Goal: Information Seeking & Learning: Learn about a topic

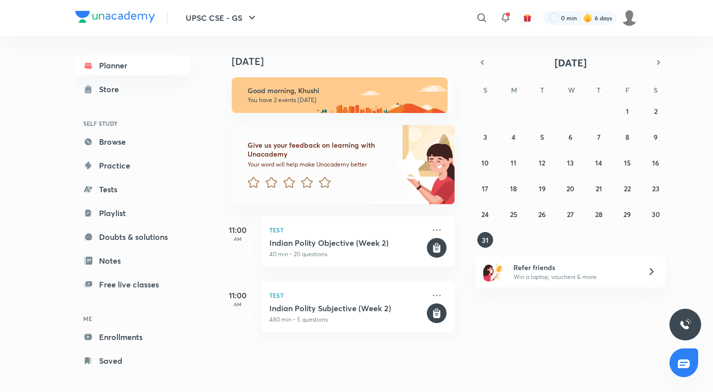
click at [254, 232] on h5 "11:00" at bounding box center [238, 230] width 40 height 12
click at [266, 234] on div "Test Indian Polity Objective (Week 2) 40 min • 20 questions" at bounding box center [357, 241] width 193 height 51
click at [293, 218] on div "Test Indian Polity Objective (Week 2) 40 min • 20 questions" at bounding box center [357, 241] width 193 height 51
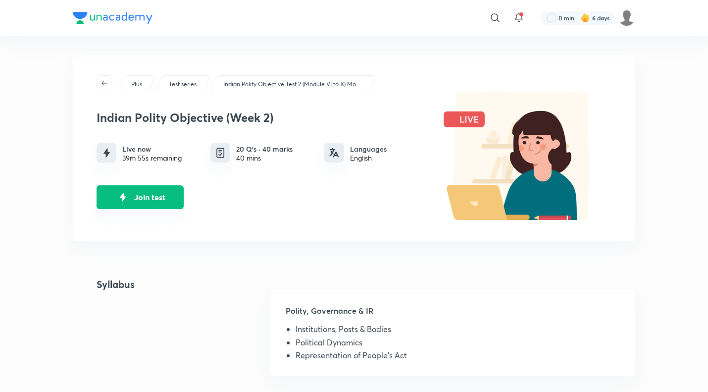
click at [116, 194] on img "Join test" at bounding box center [122, 197] width 15 height 15
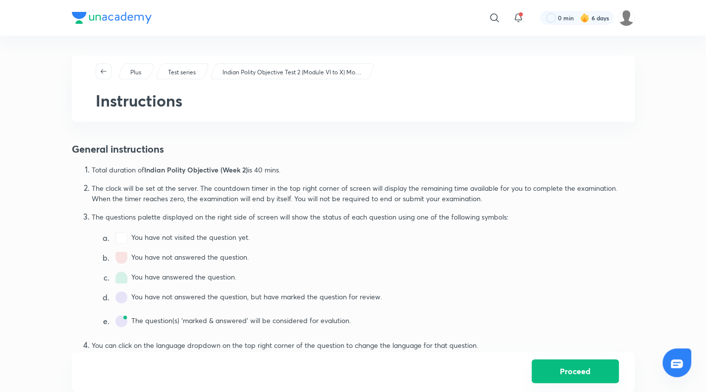
click at [541, 370] on button "Proceed" at bounding box center [574, 371] width 87 height 24
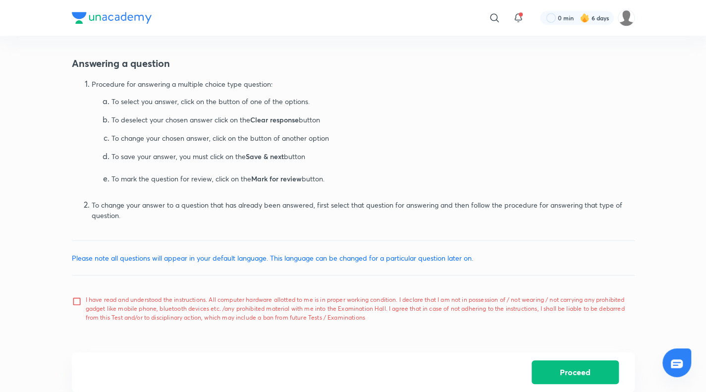
scroll to position [441, 0]
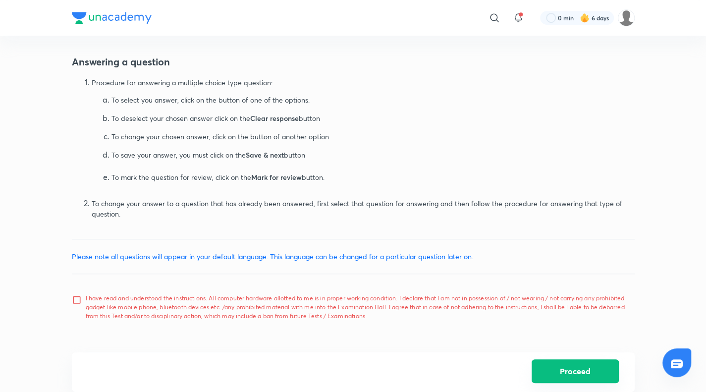
click at [568, 368] on button "Proceed" at bounding box center [574, 371] width 87 height 24
click at [73, 299] on input "I have read and understood the instructions. All computer hardware allotted to …" at bounding box center [79, 307] width 14 height 25
checkbox input "true"
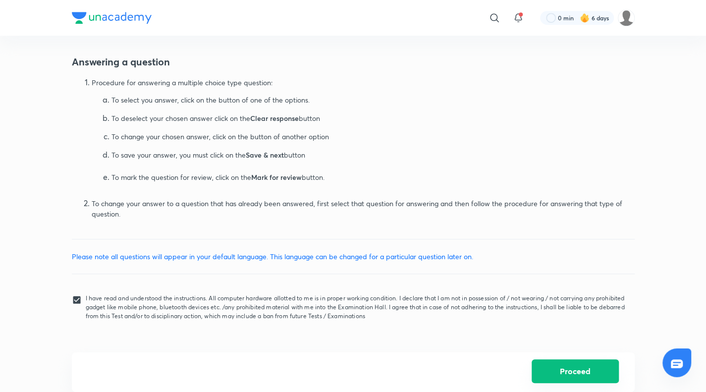
click at [558, 370] on button "Proceed" at bounding box center [574, 371] width 87 height 24
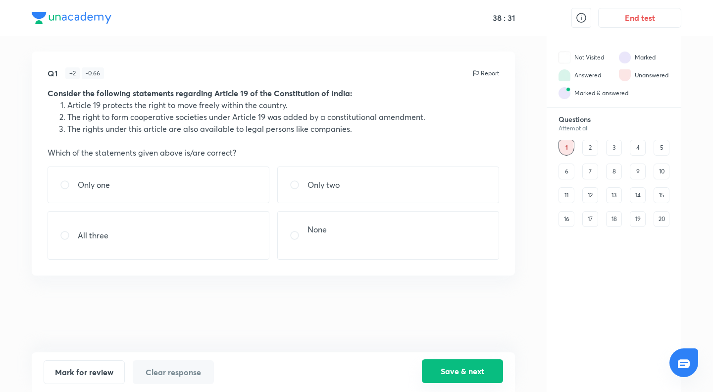
click at [451, 366] on button "Save & next" at bounding box center [462, 371] width 81 height 24
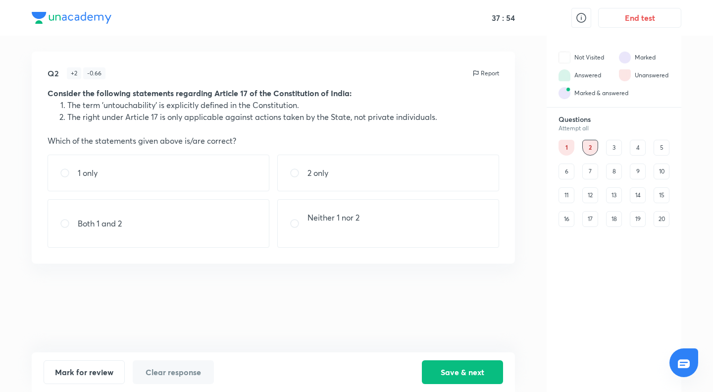
click at [61, 176] on input "radio" at bounding box center [69, 173] width 18 height 10
radio input "true"
click at [479, 360] on button "Save & next" at bounding box center [462, 371] width 81 height 24
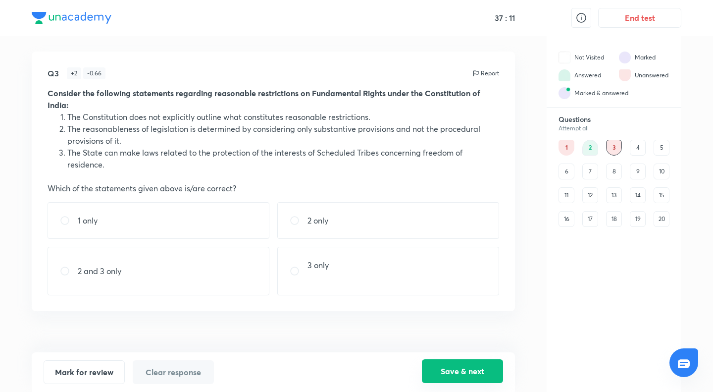
click at [490, 366] on button "Save & next" at bounding box center [462, 371] width 81 height 24
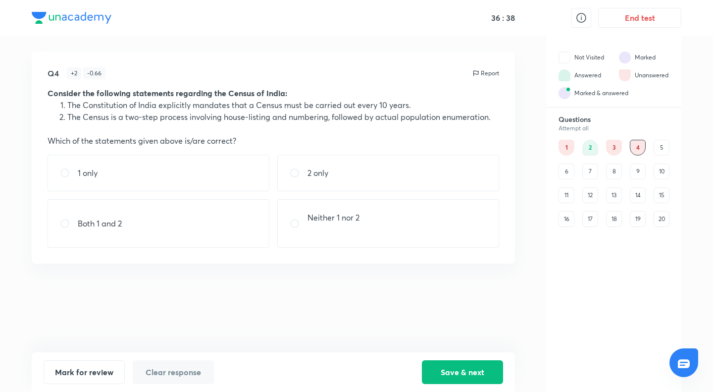
click at [307, 186] on div "2 only" at bounding box center [388, 172] width 222 height 37
radio input "true"
click at [491, 371] on button "Save & next" at bounding box center [462, 371] width 81 height 24
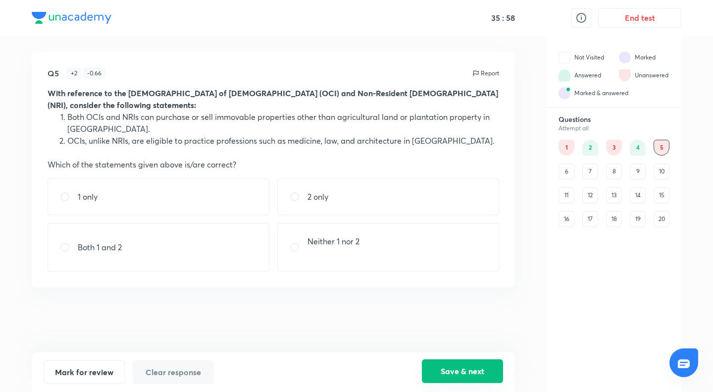
click at [468, 365] on button "Save & next" at bounding box center [462, 371] width 81 height 24
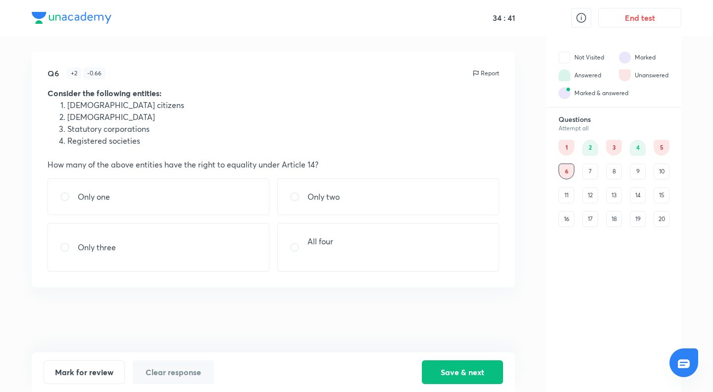
click at [221, 208] on div "Only one" at bounding box center [159, 196] width 222 height 37
click at [249, 244] on div "Only three" at bounding box center [159, 247] width 222 height 49
radio input "false"
radio input "true"
click at [460, 380] on button "Save & next" at bounding box center [462, 371] width 81 height 24
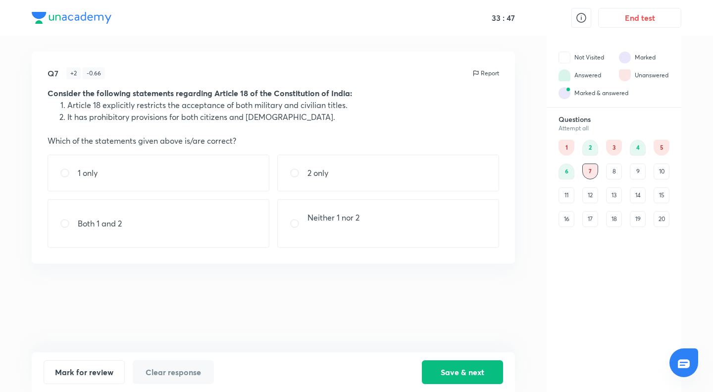
click at [159, 157] on div "1 only" at bounding box center [159, 172] width 222 height 37
radio input "true"
click at [480, 369] on button "Save & next" at bounding box center [462, 371] width 81 height 24
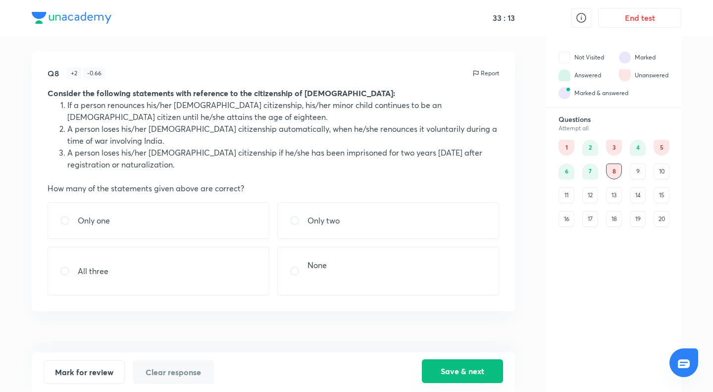
click at [489, 369] on button "Save & next" at bounding box center [462, 371] width 81 height 24
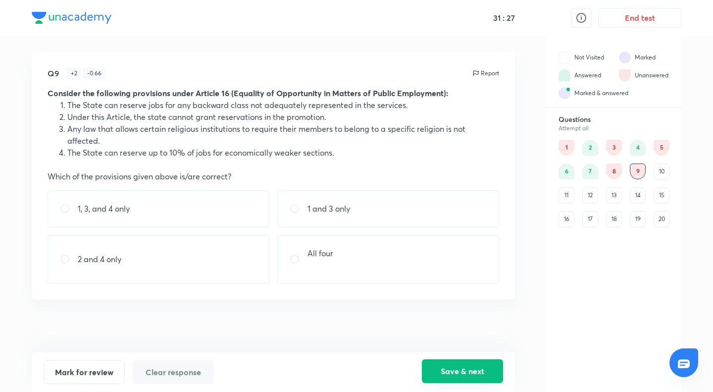
click at [467, 375] on button "Save & next" at bounding box center [462, 371] width 81 height 24
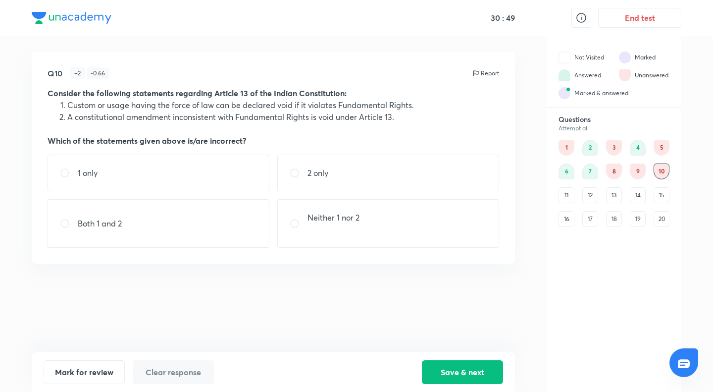
click at [314, 171] on p "2 only" at bounding box center [317, 173] width 21 height 12
radio input "true"
click at [434, 363] on button "Save & next" at bounding box center [462, 371] width 81 height 24
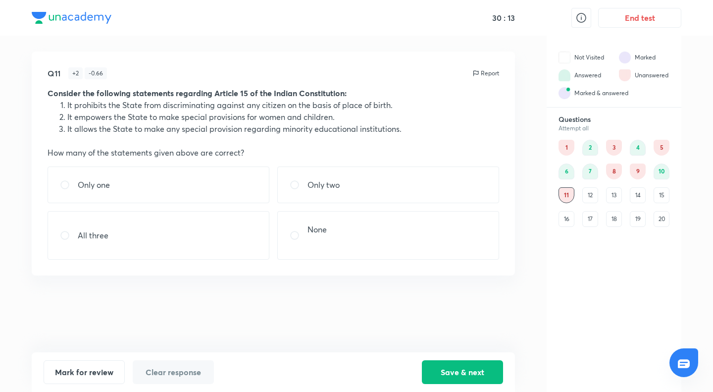
click at [166, 161] on div "Q11 + 2 - 0.66 Report Consider the following statements regarding Article 15 of…" at bounding box center [273, 163] width 483 height 224
click at [215, 193] on div "Only one" at bounding box center [159, 184] width 222 height 37
radio input "true"
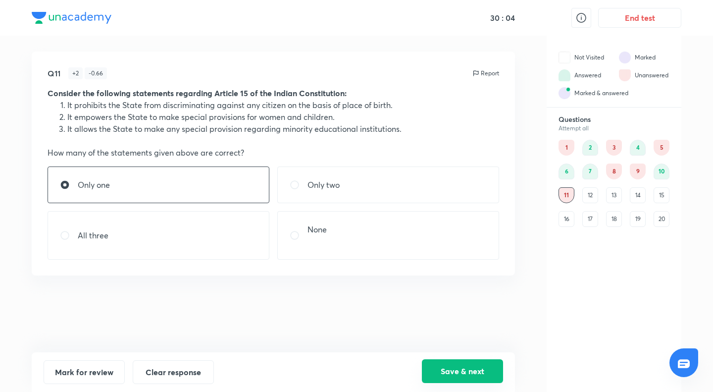
drag, startPoint x: 454, startPoint y: 371, endPoint x: 446, endPoint y: 375, distance: 9.1
click at [446, 375] on button "Save & next" at bounding box center [462, 371] width 81 height 24
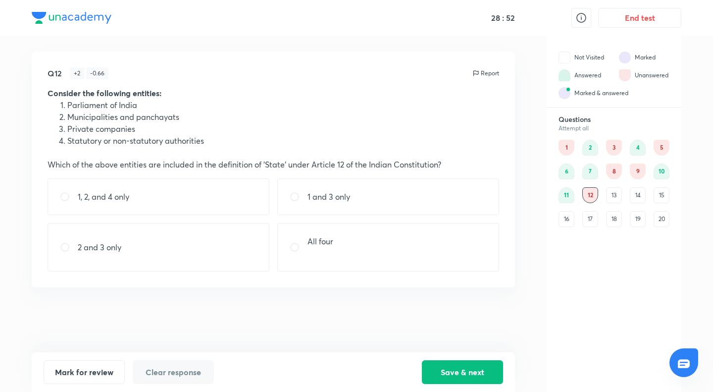
click at [301, 249] on input "radio" at bounding box center [299, 247] width 18 height 10
radio input "true"
click at [479, 378] on button "Save & next" at bounding box center [462, 371] width 81 height 24
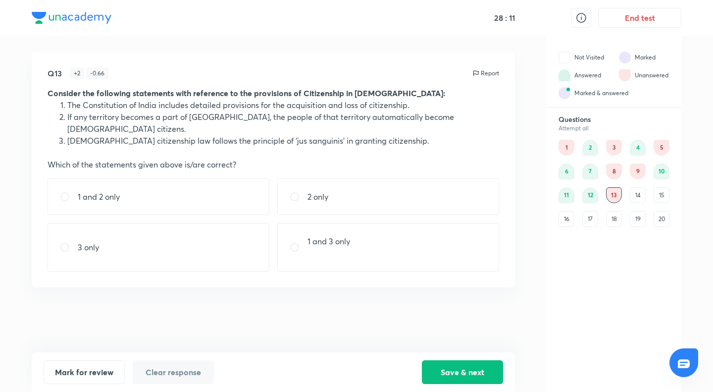
click at [210, 192] on div "1 and 2 only" at bounding box center [159, 196] width 222 height 37
radio input "true"
click at [450, 367] on button "Save & next" at bounding box center [462, 371] width 81 height 24
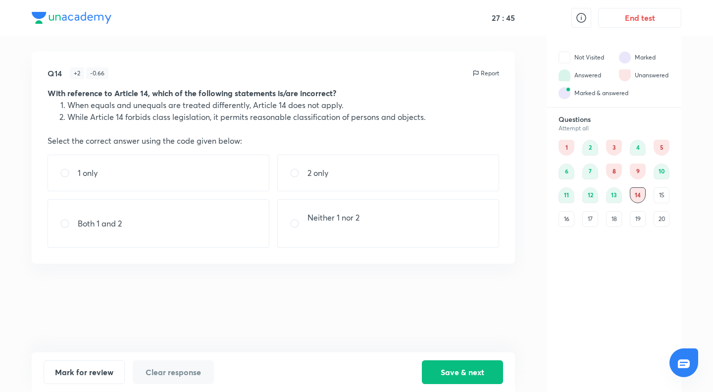
click at [96, 161] on div "1 only" at bounding box center [159, 172] width 222 height 37
radio input "true"
click at [420, 358] on div "Mark for review Clear response Save & next" at bounding box center [273, 372] width 483 height 40
click at [436, 370] on button "Save & next" at bounding box center [462, 371] width 81 height 24
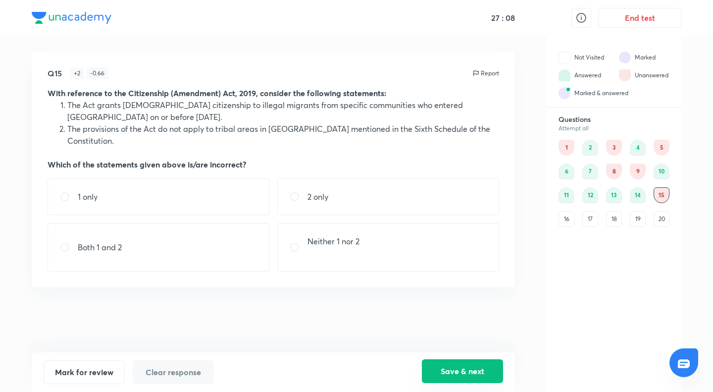
click at [458, 364] on button "Save & next" at bounding box center [462, 371] width 81 height 24
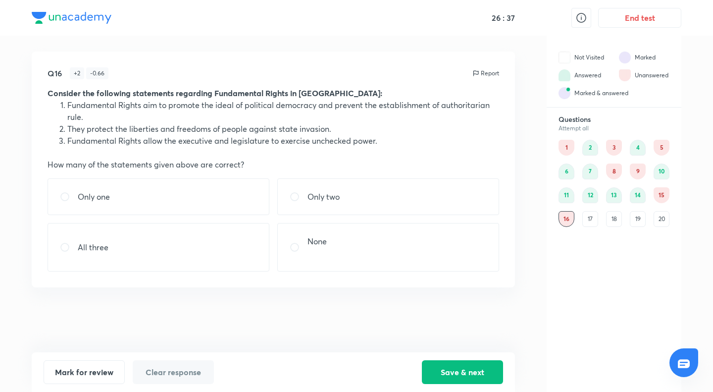
click at [336, 205] on div "Only two" at bounding box center [388, 196] width 222 height 37
radio input "true"
click at [473, 368] on button "Save & next" at bounding box center [462, 371] width 81 height 24
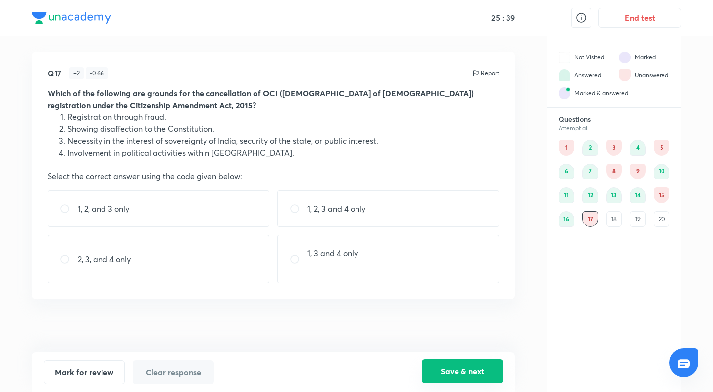
click at [447, 361] on button "Save & next" at bounding box center [462, 371] width 81 height 24
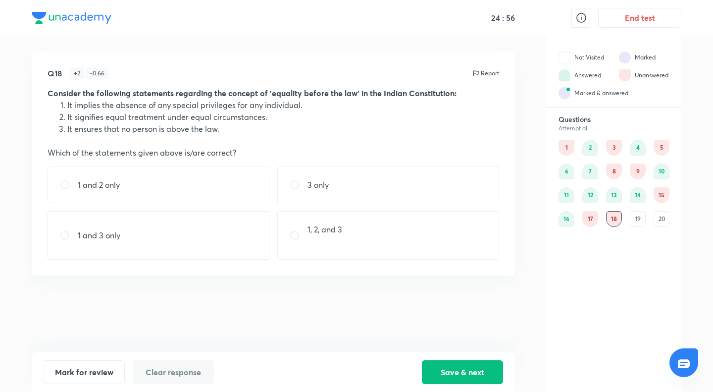
drag, startPoint x: 180, startPoint y: 145, endPoint x: 181, endPoint y: 152, distance: 7.0
click at [180, 147] on div "Consider the following statements regarding the concept of 'equality before the…" at bounding box center [274, 122] width 452 height 71
click at [217, 196] on div "1 and 2 only" at bounding box center [159, 184] width 222 height 37
radio input "true"
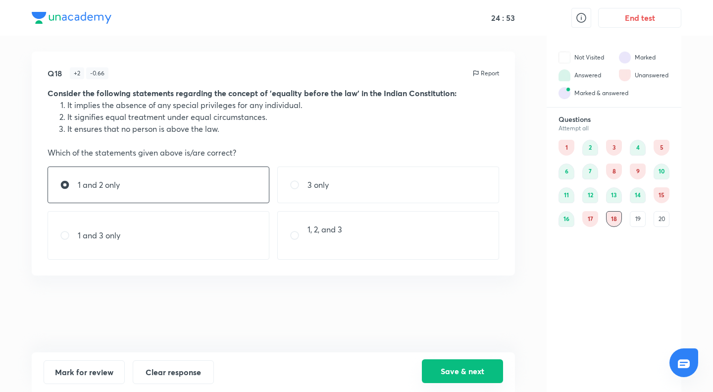
click at [483, 367] on button "Save & next" at bounding box center [462, 371] width 81 height 24
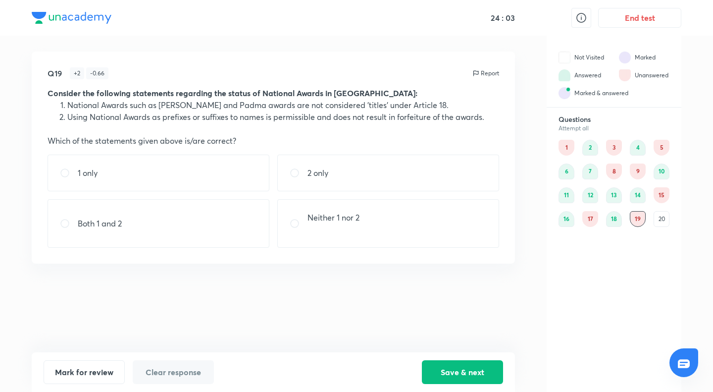
click at [305, 172] on input "radio" at bounding box center [299, 173] width 18 height 10
radio input "true"
click at [443, 372] on button "Save & next" at bounding box center [462, 371] width 81 height 24
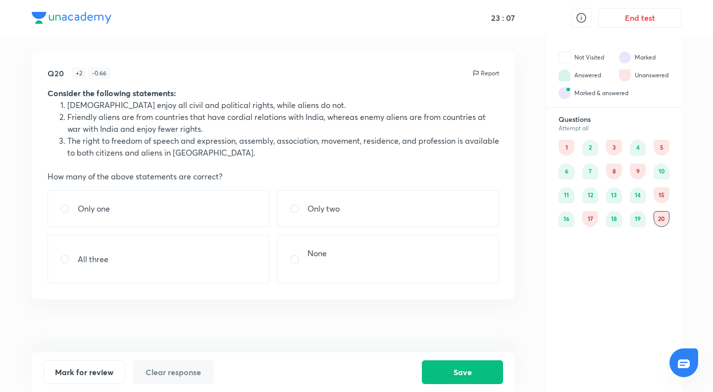
click at [306, 223] on div "Only two" at bounding box center [388, 208] width 222 height 37
radio input "true"
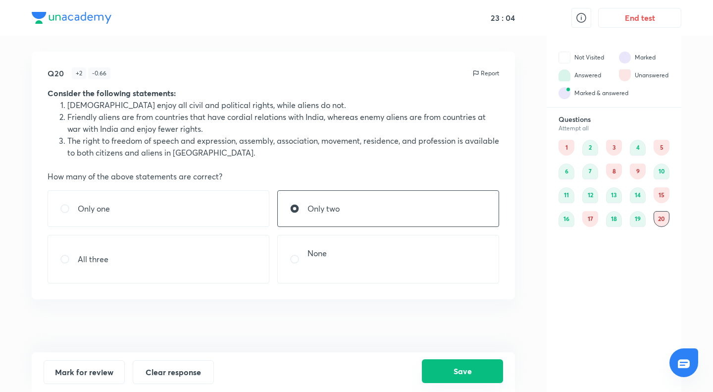
click at [457, 370] on button "Save" at bounding box center [462, 371] width 81 height 24
click at [562, 146] on div "1" at bounding box center [566, 148] width 16 height 16
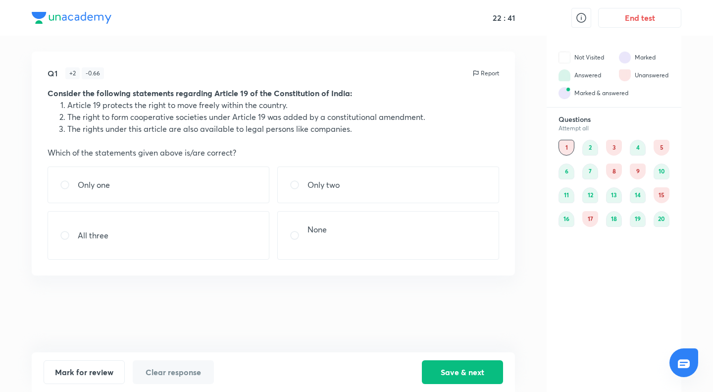
click at [250, 259] on div "Q1 + 2 - 0.66 Report Consider the following statements regarding Article 19 of …" at bounding box center [273, 163] width 483 height 224
click at [251, 246] on div "All three" at bounding box center [159, 235] width 222 height 49
radio input "true"
click at [482, 379] on button "Save & next" at bounding box center [462, 371] width 81 height 24
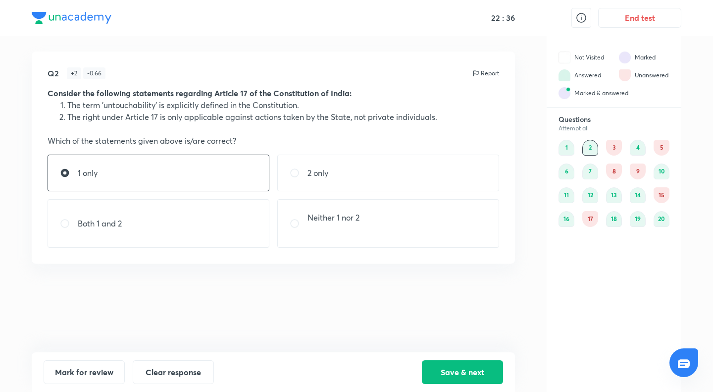
click at [613, 138] on div "Questions Attempt all 1 2 3 4 5 6 7 8 9 10 11 12 13 14 15 16 17 18 19 20" at bounding box center [614, 171] width 135 height 112
click at [614, 147] on div "3" at bounding box center [614, 148] width 16 height 16
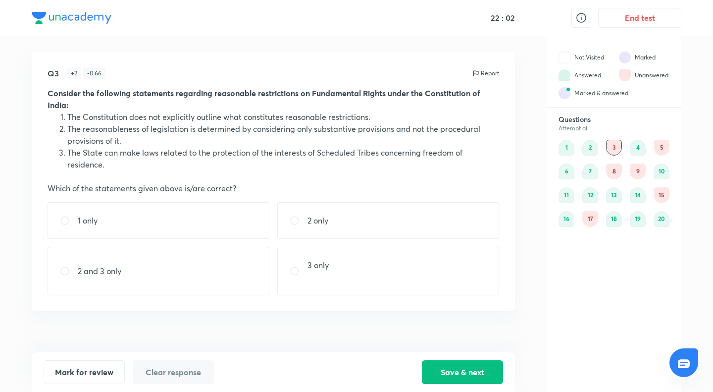
click at [669, 146] on div "Questions Attempt all 1 2 3 4 5 6 7 8 9 10 11 12 13 14 15 16 17 18 19 20" at bounding box center [614, 171] width 135 height 112
click at [661, 144] on div "5" at bounding box center [662, 148] width 16 height 16
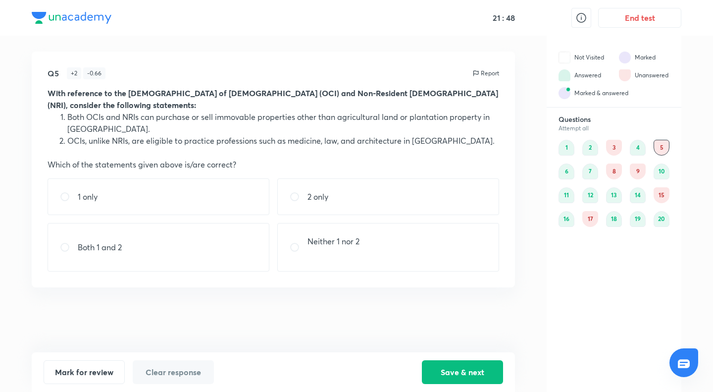
click at [257, 192] on div "1 only" at bounding box center [159, 196] width 222 height 37
click at [222, 238] on div "Both 1 and 2" at bounding box center [159, 247] width 222 height 49
radio input "false"
radio input "true"
drag, startPoint x: 479, startPoint y: 364, endPoint x: 484, endPoint y: 359, distance: 7.0
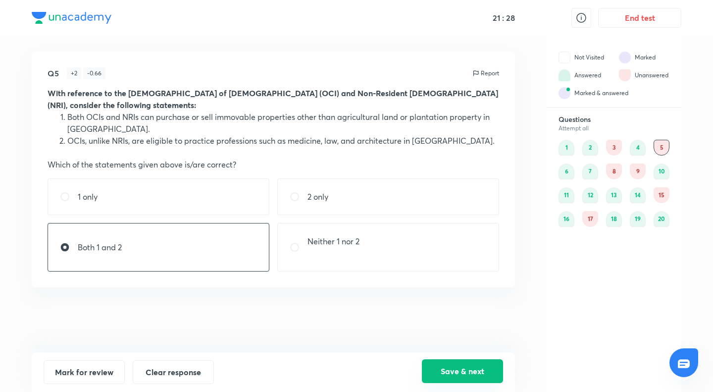
click at [480, 364] on button "Save & next" at bounding box center [462, 371] width 81 height 24
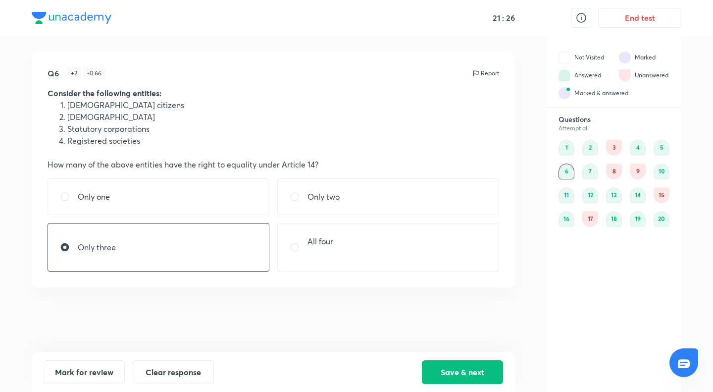
click at [614, 168] on div "8" at bounding box center [614, 171] width 16 height 16
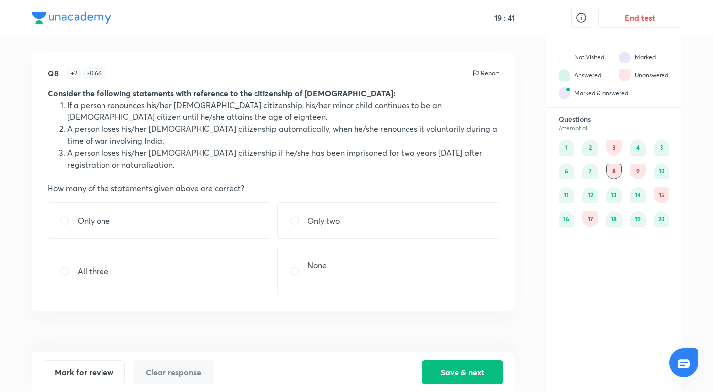
click at [134, 270] on div "All three" at bounding box center [159, 271] width 222 height 49
radio input "true"
click at [456, 366] on button "Save & next" at bounding box center [462, 371] width 81 height 24
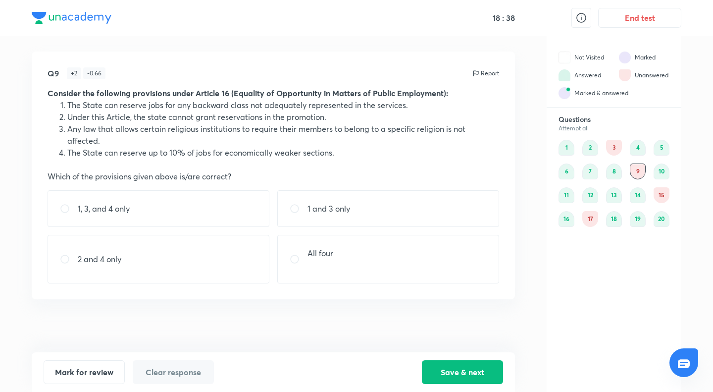
click at [659, 196] on div "15" at bounding box center [662, 195] width 16 height 16
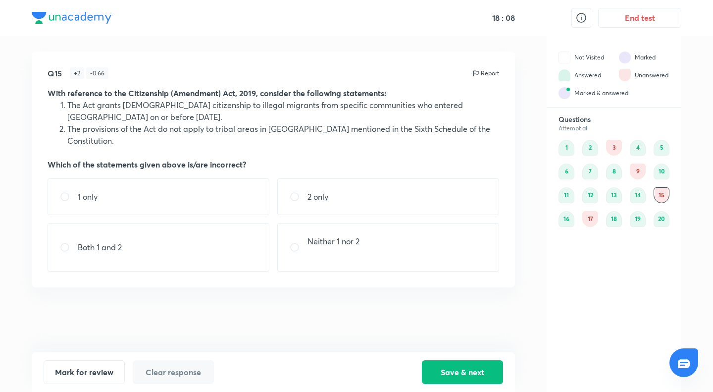
click at [240, 193] on div "1 only" at bounding box center [159, 196] width 222 height 37
radio input "true"
drag, startPoint x: 445, startPoint y: 378, endPoint x: 510, endPoint y: 320, distance: 87.4
click at [450, 371] on button "Save & next" at bounding box center [462, 372] width 81 height 24
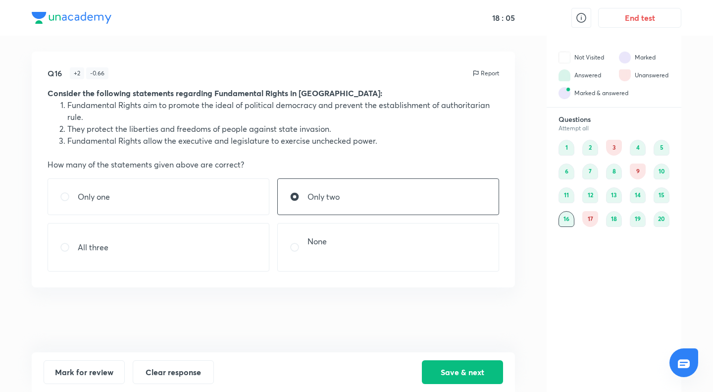
click at [585, 211] on div "17" at bounding box center [590, 219] width 16 height 16
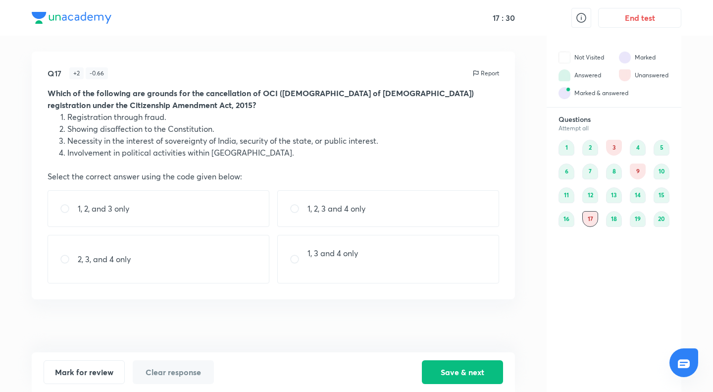
click at [244, 281] on div "2, 3, and 4 only" at bounding box center [159, 259] width 222 height 49
radio input "true"
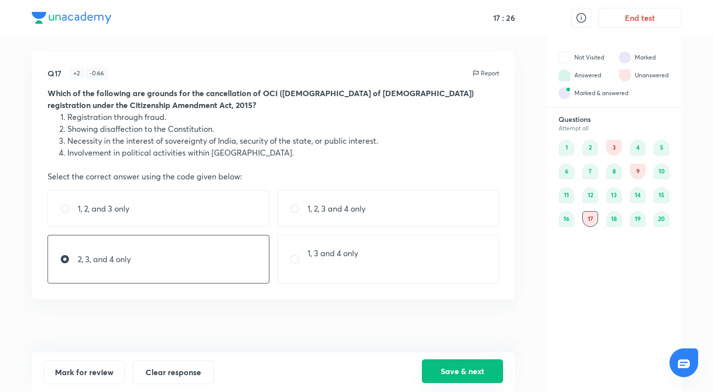
click at [451, 370] on button "Save & next" at bounding box center [462, 371] width 81 height 24
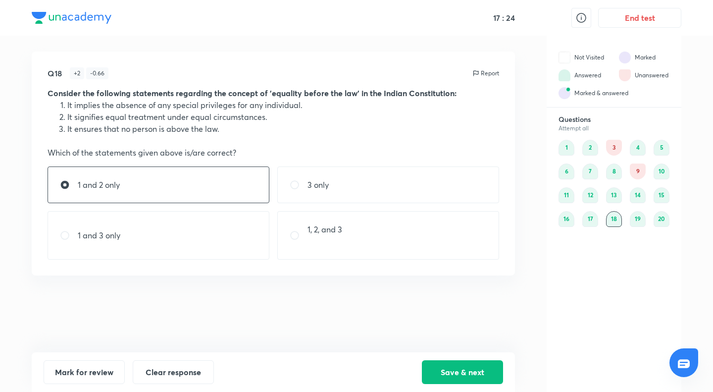
click at [642, 177] on div "9" at bounding box center [638, 171] width 16 height 16
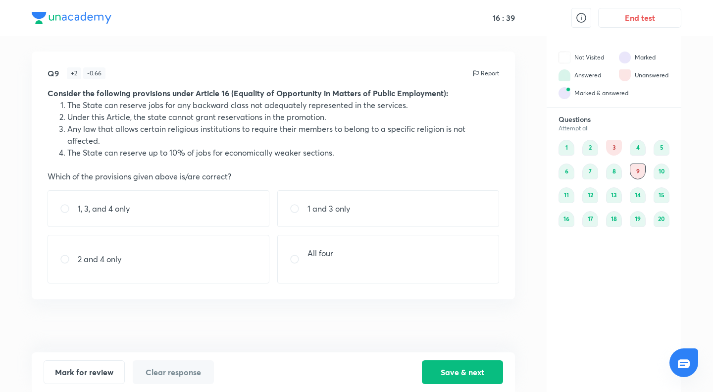
click at [127, 280] on div "2 and 4 only" at bounding box center [159, 259] width 222 height 49
radio input "true"
drag, startPoint x: 459, startPoint y: 372, endPoint x: 491, endPoint y: 356, distance: 35.2
click at [461, 369] on button "Save & next" at bounding box center [462, 372] width 81 height 24
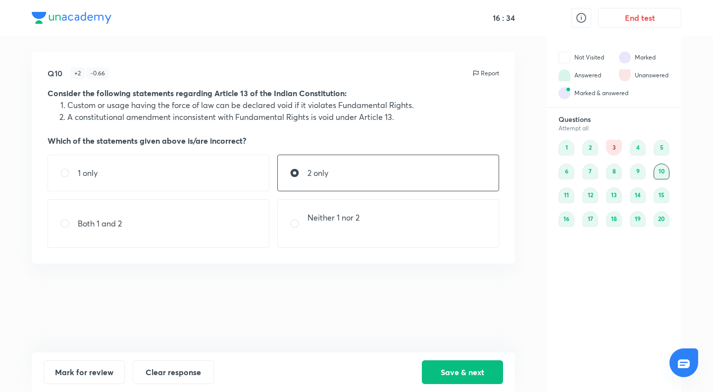
click at [613, 151] on div "3" at bounding box center [614, 148] width 16 height 16
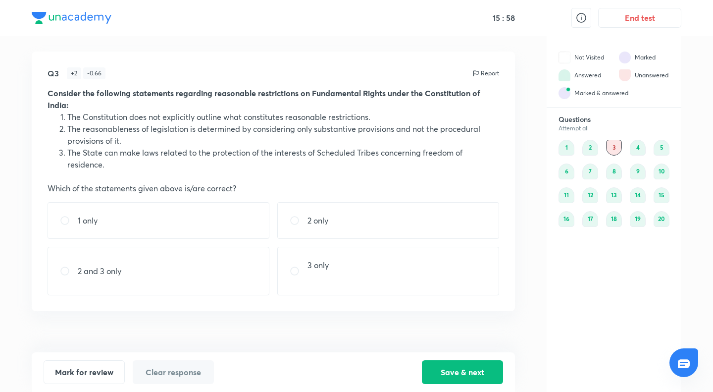
click at [247, 231] on div "1 only" at bounding box center [159, 220] width 222 height 37
radio input "true"
click at [448, 384] on div "Mark for review Clear response Save & next" at bounding box center [273, 372] width 483 height 40
click at [451, 375] on button "Save & next" at bounding box center [462, 371] width 81 height 24
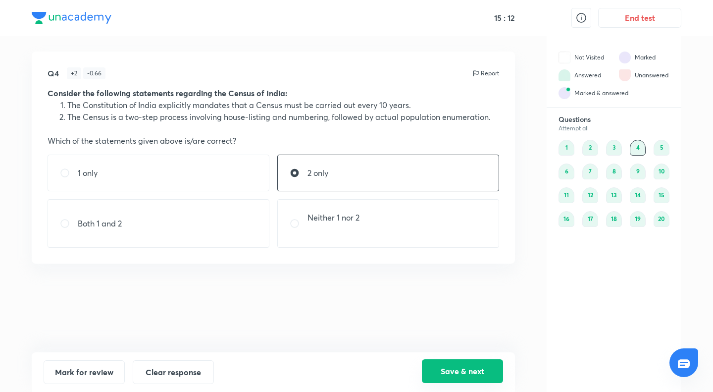
click at [469, 363] on button "Save & next" at bounding box center [462, 371] width 81 height 24
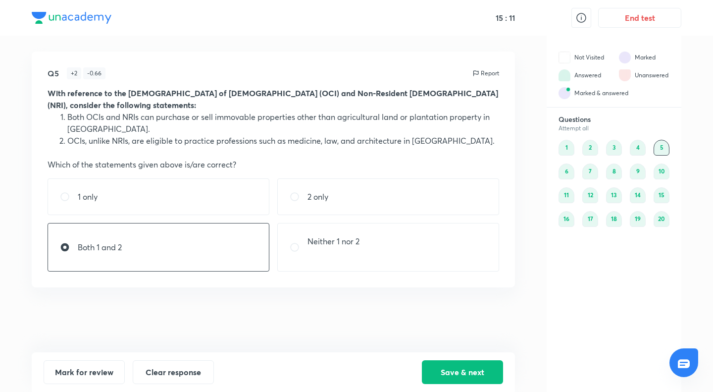
click at [481, 384] on div "Mark for review Clear response Save & next" at bounding box center [273, 372] width 483 height 40
click at [481, 377] on button "Save & next" at bounding box center [462, 371] width 81 height 24
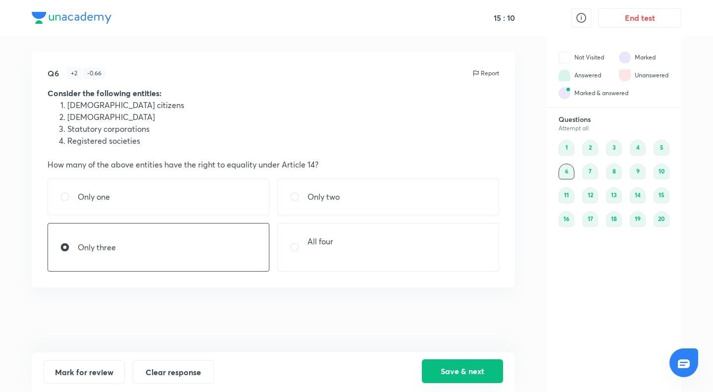
click at [481, 374] on button "Save & next" at bounding box center [462, 371] width 81 height 24
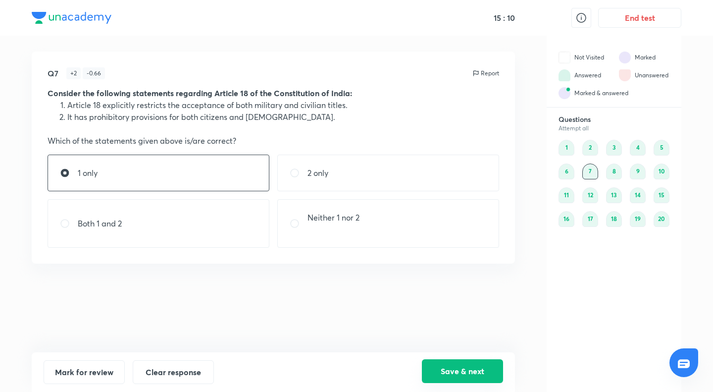
click at [483, 374] on button "Save & next" at bounding box center [462, 371] width 81 height 24
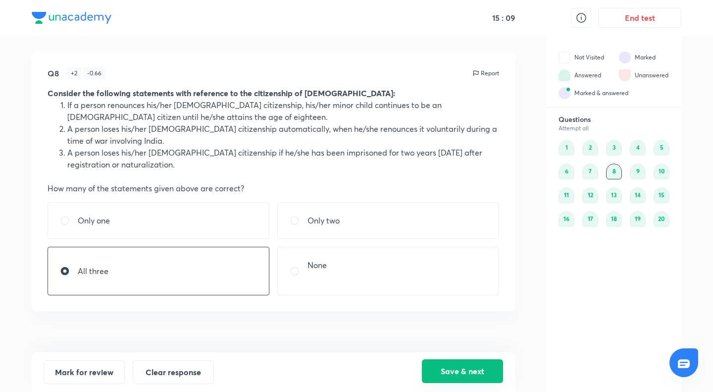
click at [483, 374] on button "Save & next" at bounding box center [462, 371] width 81 height 24
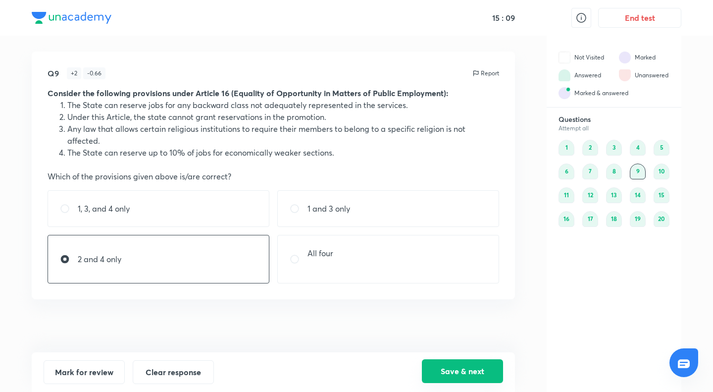
click at [483, 374] on button "Save & next" at bounding box center [462, 371] width 81 height 24
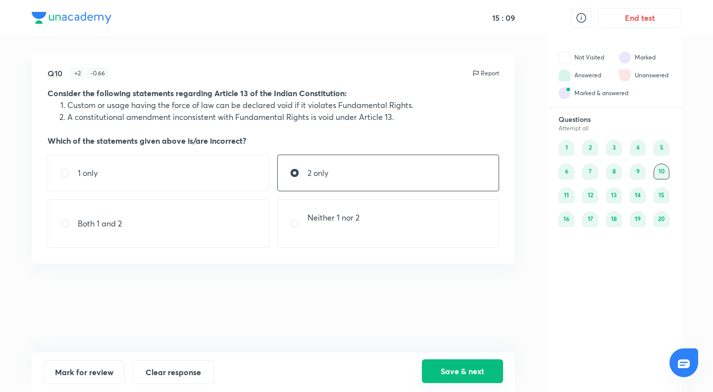
click at [482, 373] on button "Save & next" at bounding box center [462, 371] width 81 height 24
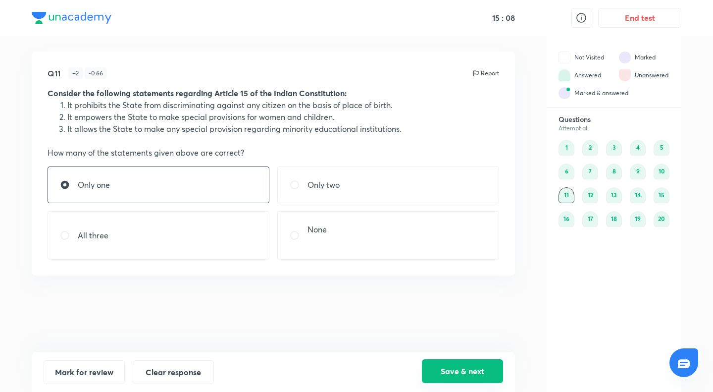
click at [482, 372] on button "Save & next" at bounding box center [462, 371] width 81 height 24
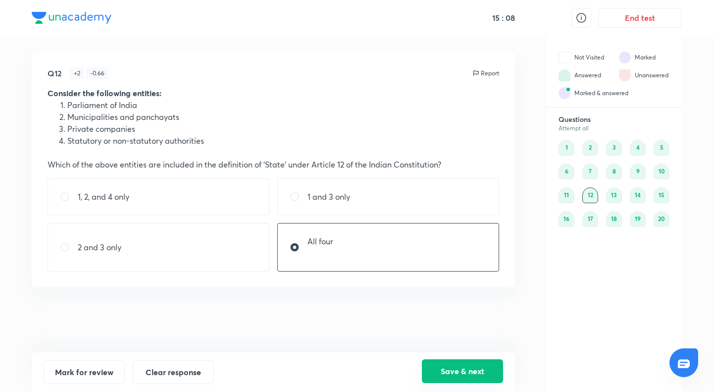
click at [482, 372] on button "Save & next" at bounding box center [462, 371] width 81 height 24
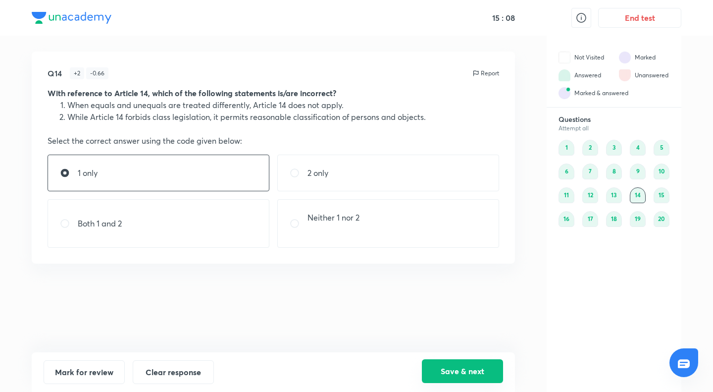
click at [482, 369] on button "Save & next" at bounding box center [462, 371] width 81 height 24
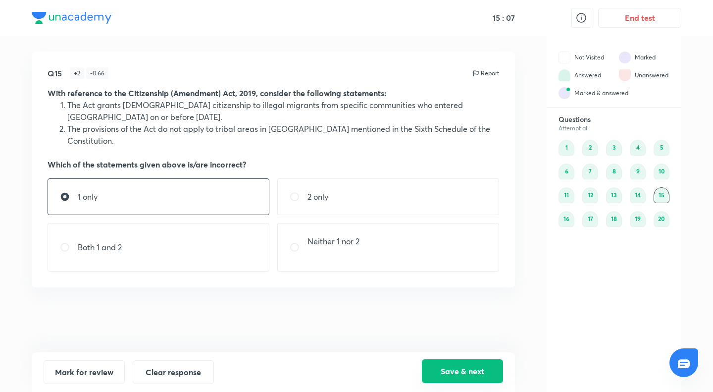
click at [482, 369] on button "Save & next" at bounding box center [462, 371] width 81 height 24
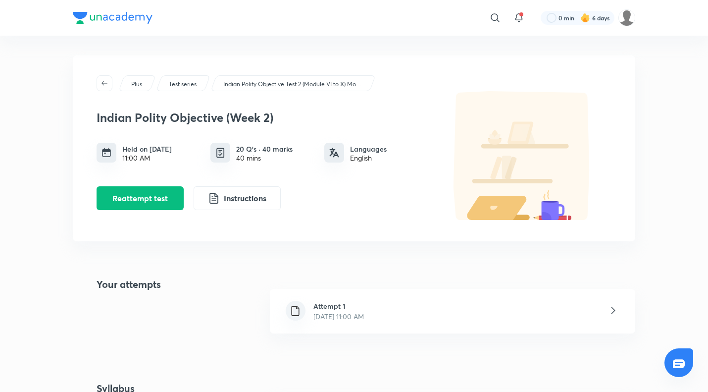
click at [613, 309] on icon at bounding box center [613, 310] width 12 height 12
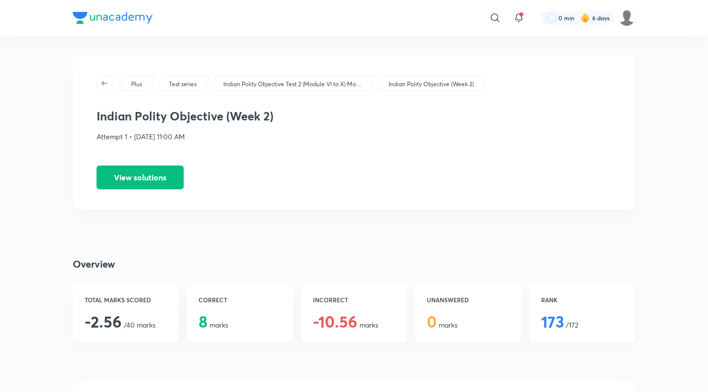
click at [256, 323] on div "CORRECT 8 marks" at bounding box center [240, 312] width 106 height 58
drag, startPoint x: 236, startPoint y: 310, endPoint x: 205, endPoint y: 289, distance: 38.0
click at [236, 310] on div "CORRECT 8 marks" at bounding box center [240, 312] width 106 height 58
click at [151, 179] on button "View solutions" at bounding box center [140, 176] width 87 height 24
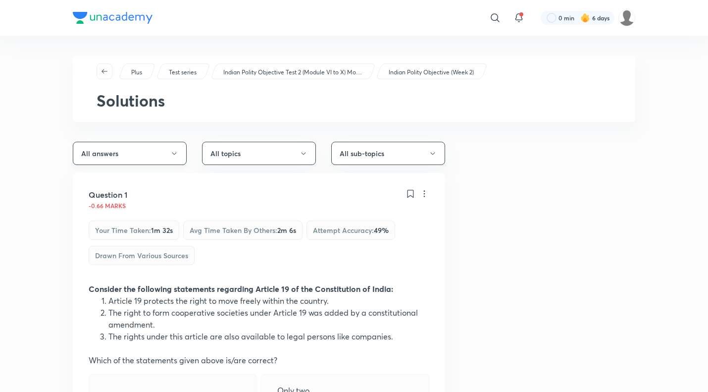
click at [172, 160] on button "All answers" at bounding box center [130, 153] width 114 height 23
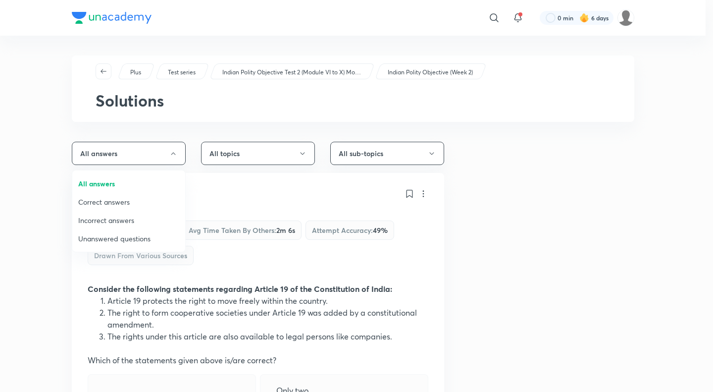
click at [124, 203] on span "Correct answers" at bounding box center [128, 202] width 101 height 10
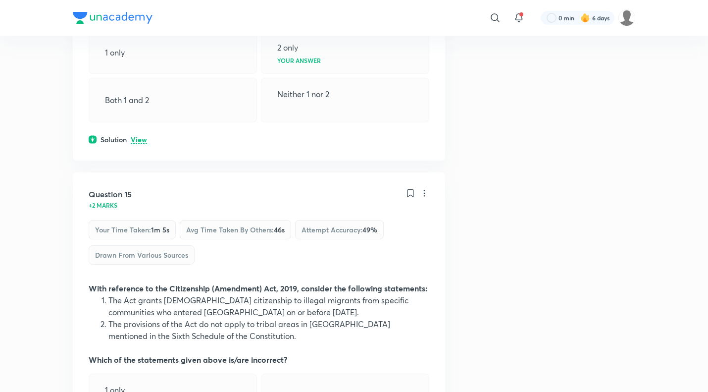
scroll to position [685, 0]
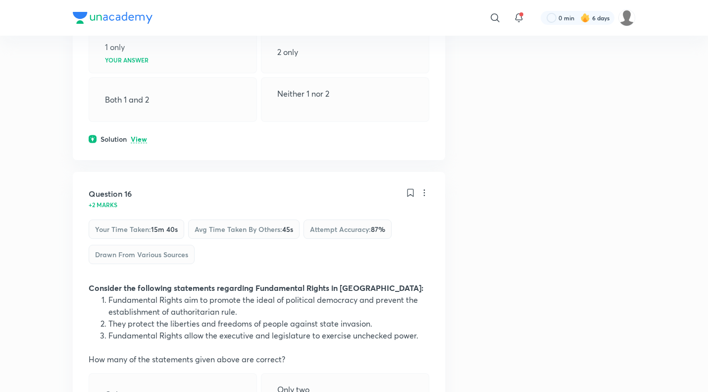
click at [705, 119] on div "​ 0 min 6 days Plus Test series Indian Polity Objective Test 2 (Module VI to X)…" at bounding box center [354, 272] width 708 height 1915
click at [706, 124] on div "​ 0 min 6 days Plus Test series Indian Polity Objective Test 2 (Module VI to X)…" at bounding box center [354, 272] width 708 height 1915
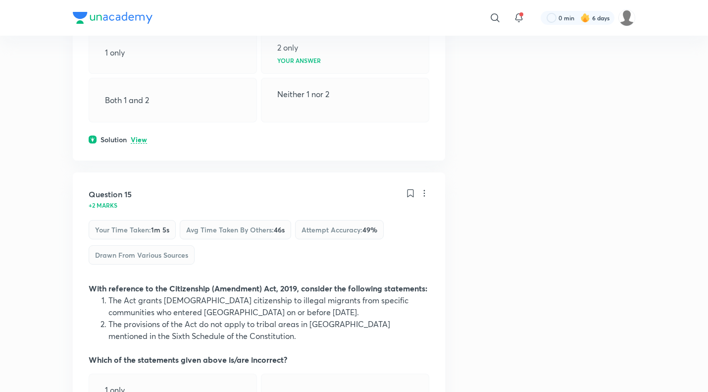
scroll to position [0, 0]
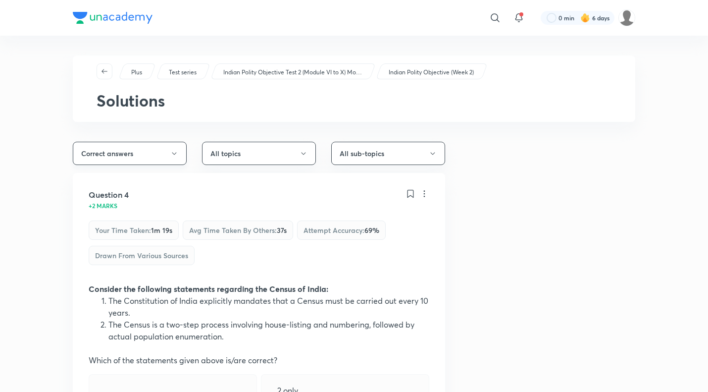
click at [167, 153] on button "Correct answers" at bounding box center [130, 153] width 114 height 23
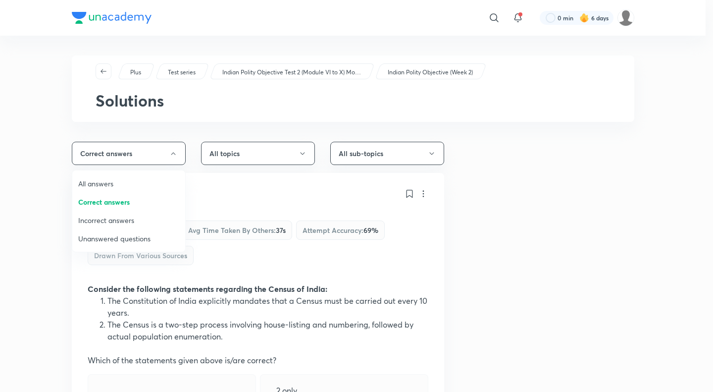
click at [122, 217] on span "Incorrect answers" at bounding box center [128, 220] width 101 height 10
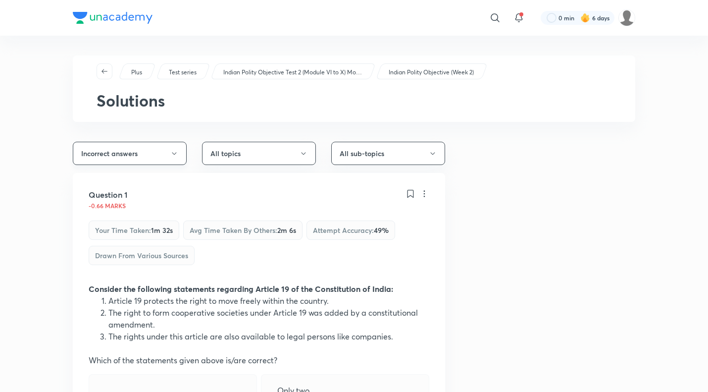
click at [179, 148] on button "Incorrect answers" at bounding box center [130, 153] width 114 height 23
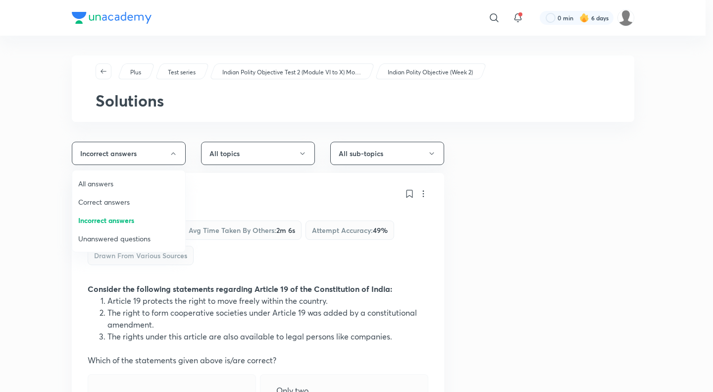
click at [145, 175] on li "All answers" at bounding box center [128, 183] width 113 height 18
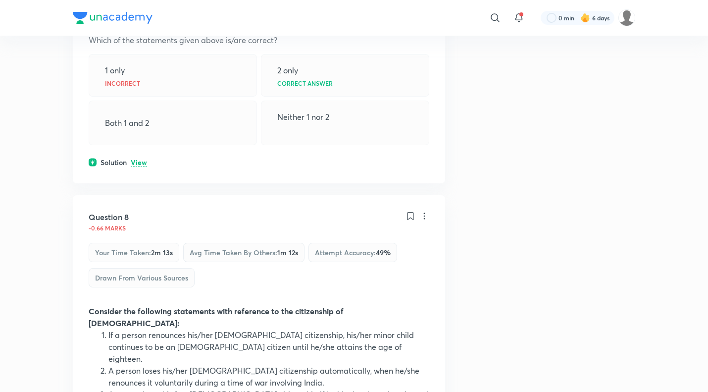
scroll to position [2742, 0]
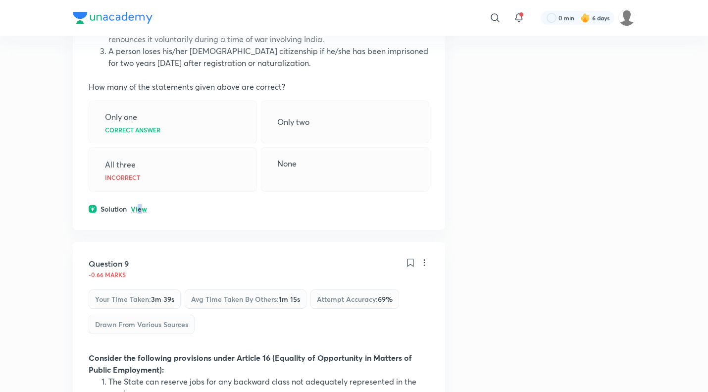
click at [139, 205] on p "View" at bounding box center [139, 208] width 16 height 7
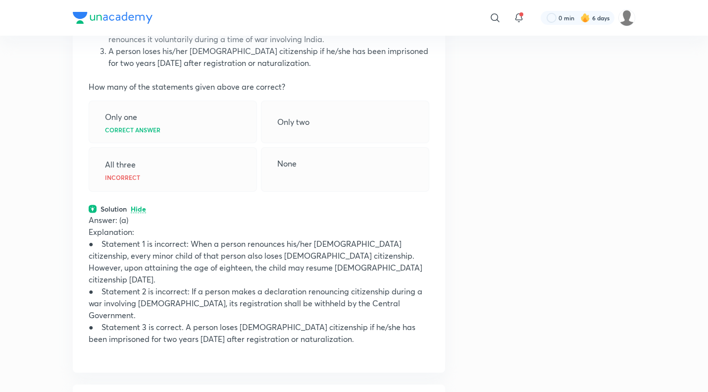
click at [145, 205] on p "Hide" at bounding box center [138, 208] width 15 height 7
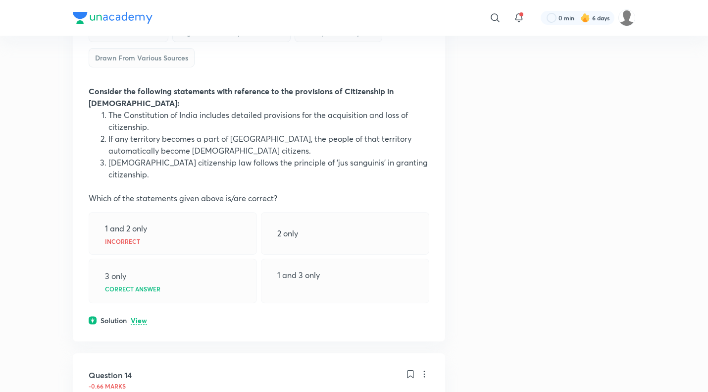
scroll to position [4800, 0]
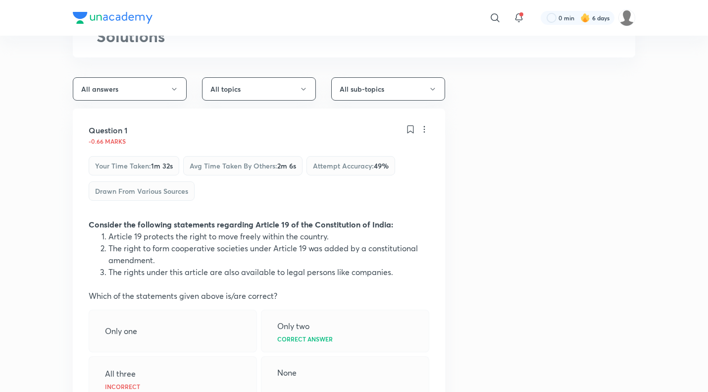
scroll to position [0, 0]
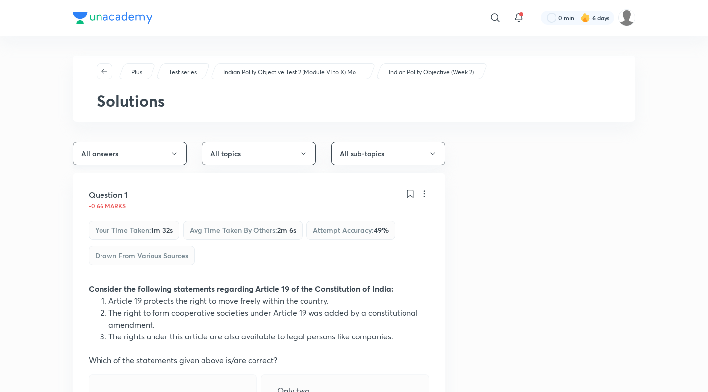
click at [166, 152] on button "All answers" at bounding box center [130, 153] width 114 height 23
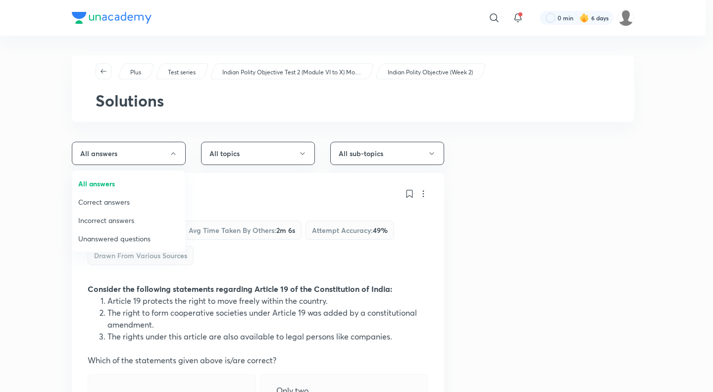
click at [144, 203] on span "Correct answers" at bounding box center [128, 202] width 101 height 10
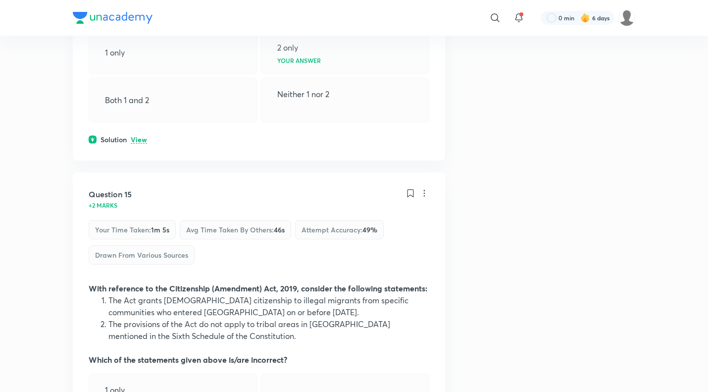
scroll to position [685, 0]
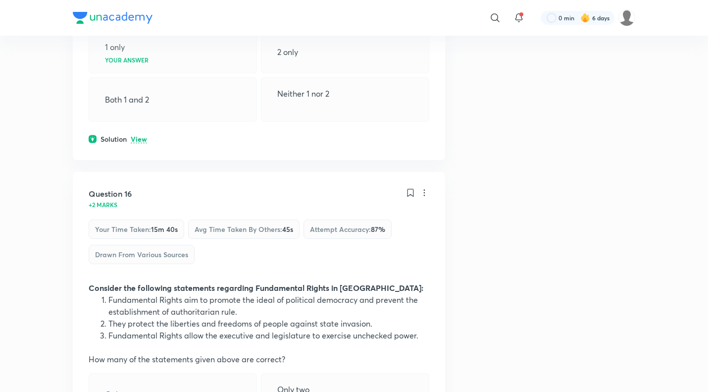
click at [708, 239] on div "​ 0 min 6 days Plus Test series Indian Polity Objective Test 2 (Module VI to X)…" at bounding box center [354, 272] width 708 height 1915
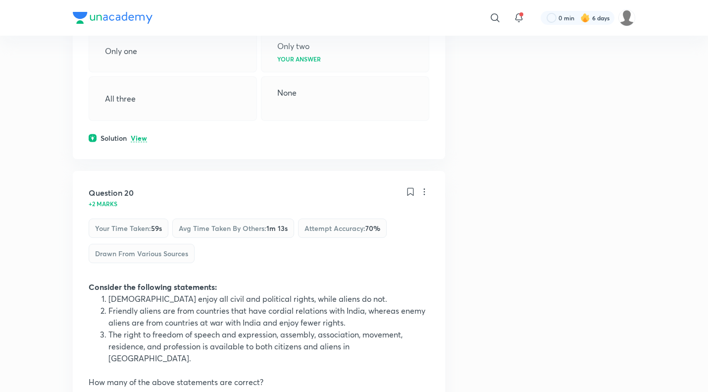
scroll to position [1371, 0]
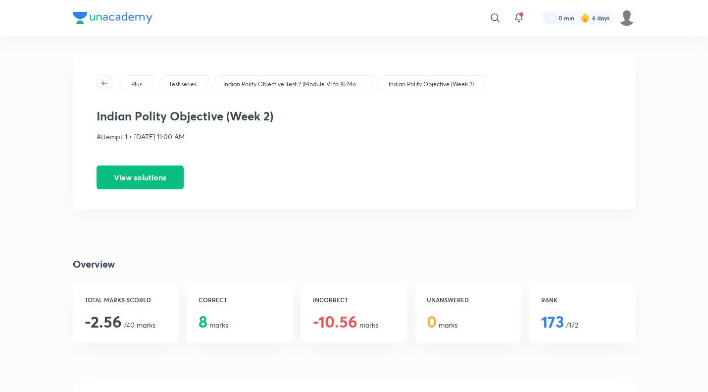
click at [104, 90] on button "button" at bounding box center [105, 83] width 16 height 16
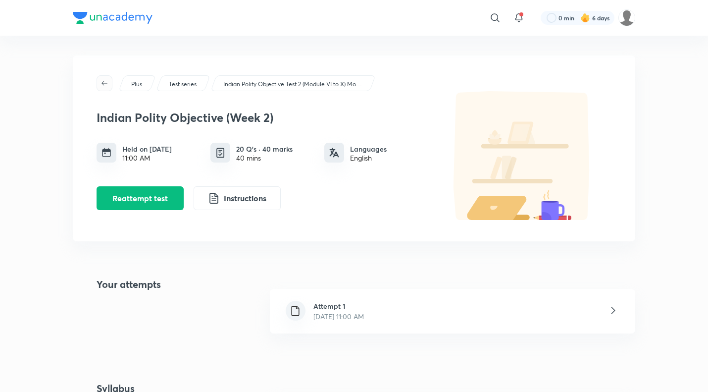
click at [97, 81] on span "button" at bounding box center [104, 83] width 15 height 8
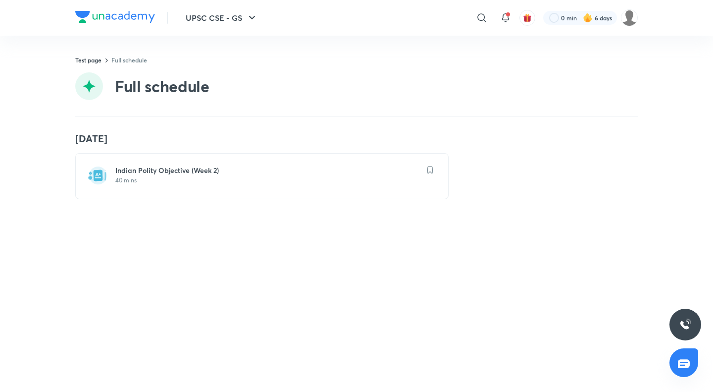
click at [162, 175] on h6 "Indian Polity Objective (Week 2)" at bounding box center [267, 170] width 305 height 10
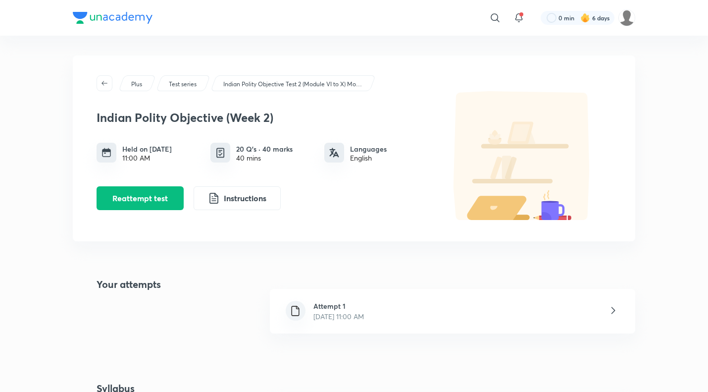
click at [104, 92] on div "Indian Polity Objective (Week 2) Held on [DATE] 11:00 AM 20 Q’s · 40 marks 40 m…" at bounding box center [354, 156] width 515 height 130
click at [106, 190] on button "Reattempt test" at bounding box center [140, 197] width 87 height 24
